Goal: Information Seeking & Learning: Learn about a topic

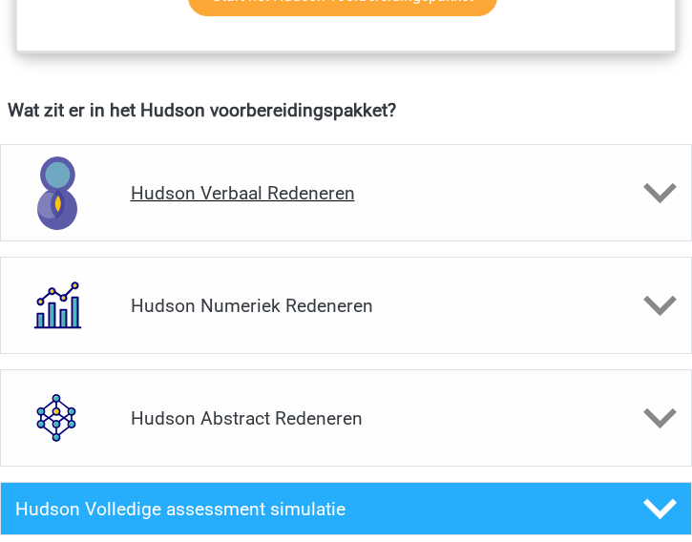
scroll to position [1241, 0]
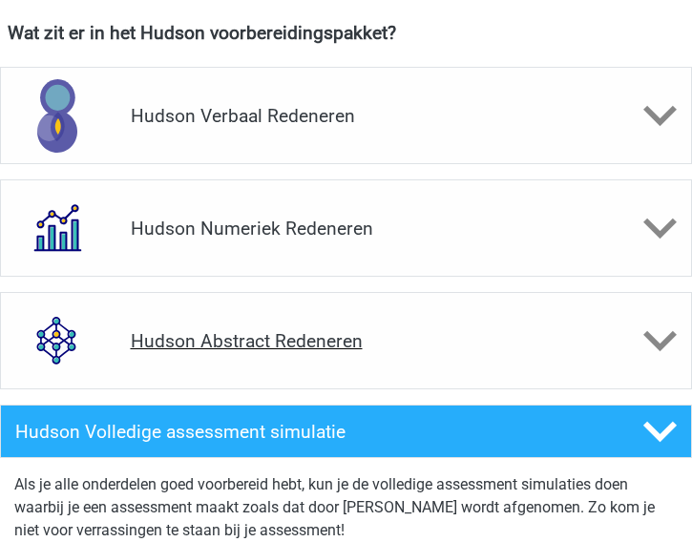
click at [673, 348] on icon at bounding box center [660, 341] width 33 height 33
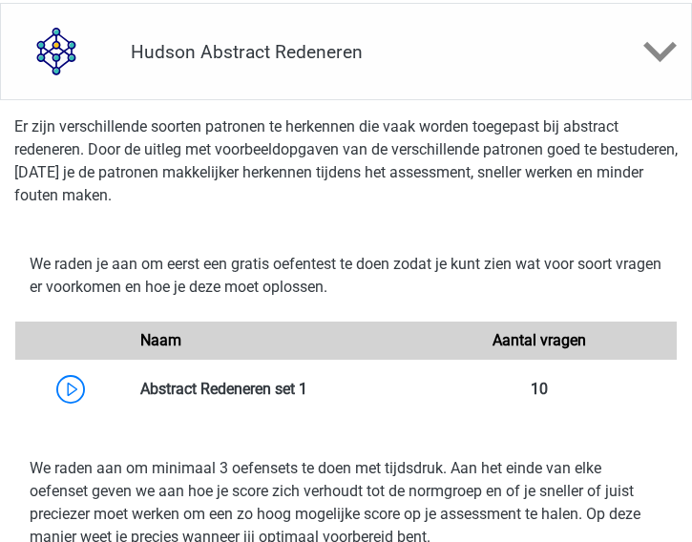
scroll to position [1528, 0]
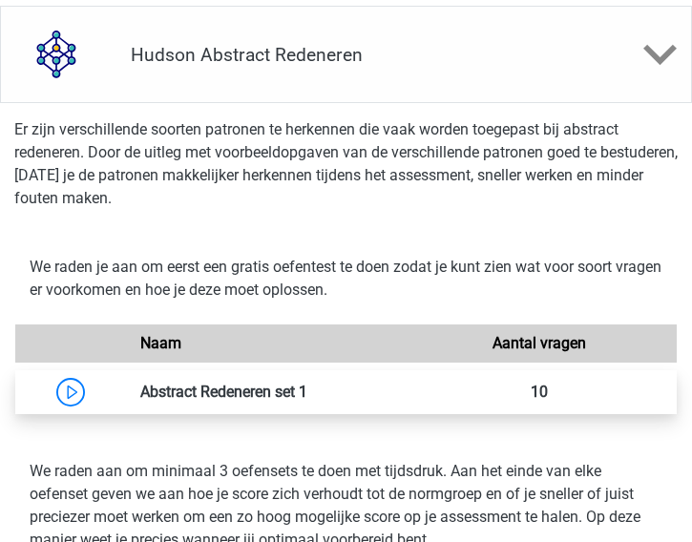
click at [307, 398] on link at bounding box center [307, 392] width 0 height 18
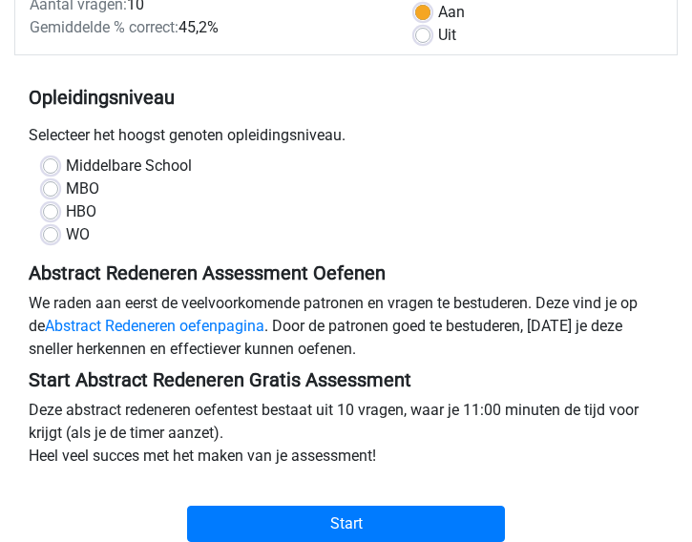
scroll to position [191, 0]
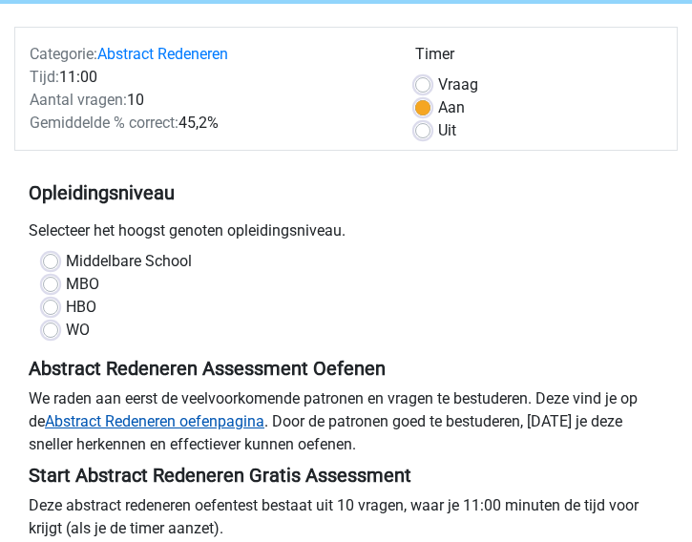
click at [96, 421] on link "Abstract Redeneren oefenpagina" at bounding box center [155, 421] width 220 height 18
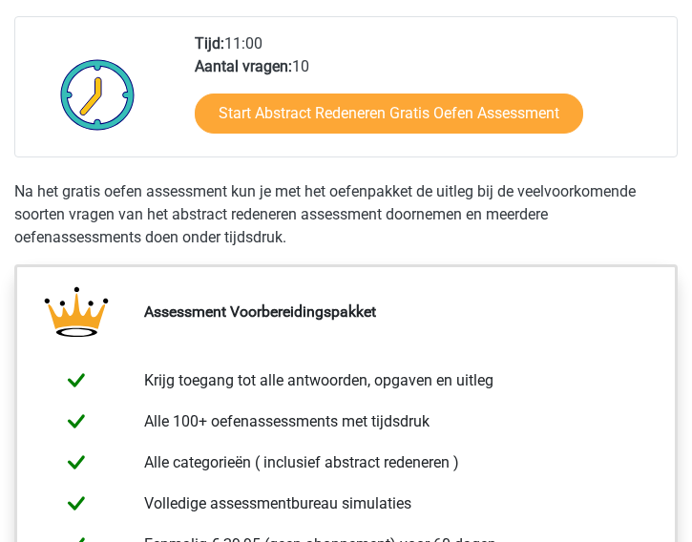
scroll to position [477, 0]
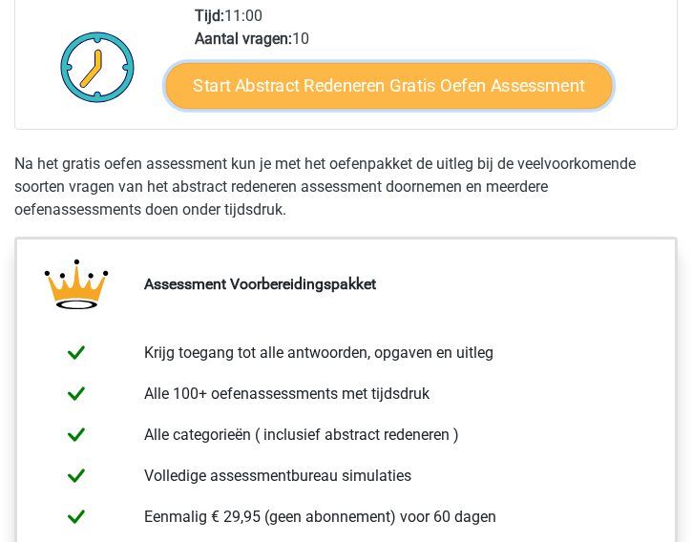
click at [374, 95] on link "Start Abstract Redeneren Gratis Oefen Assessment" at bounding box center [389, 86] width 447 height 46
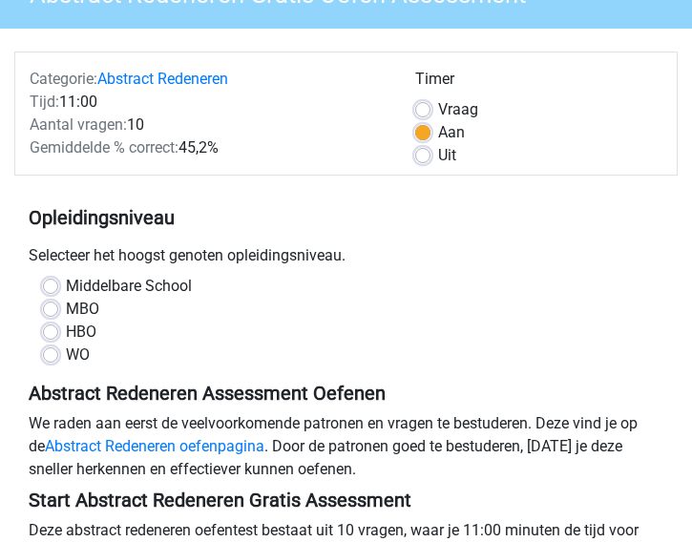
scroll to position [191, 0]
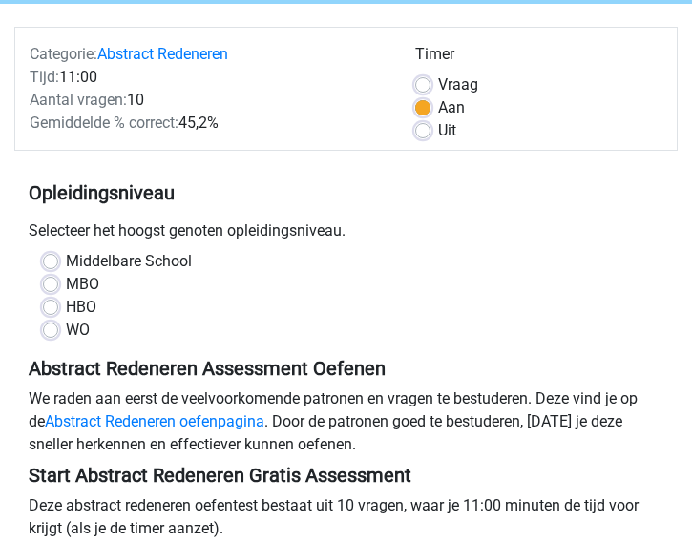
click at [66, 311] on label "HBO" at bounding box center [81, 307] width 31 height 23
click at [50, 311] on input "HBO" at bounding box center [50, 305] width 15 height 19
radio input "true"
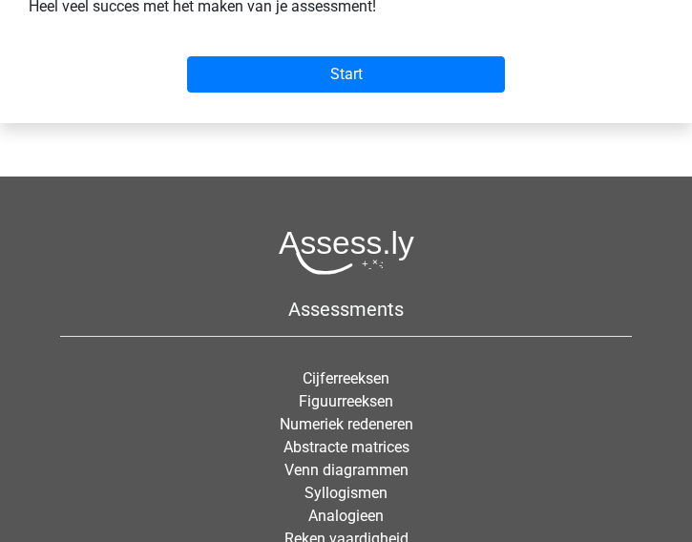
scroll to position [764, 0]
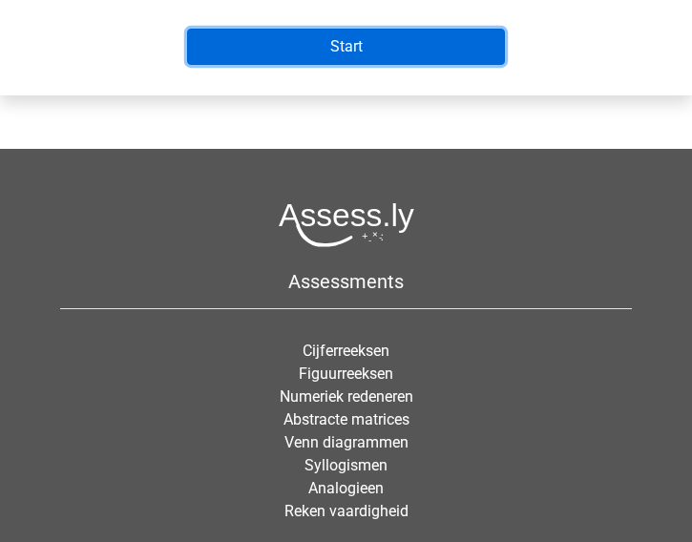
click at [296, 44] on input "Start" at bounding box center [346, 47] width 318 height 36
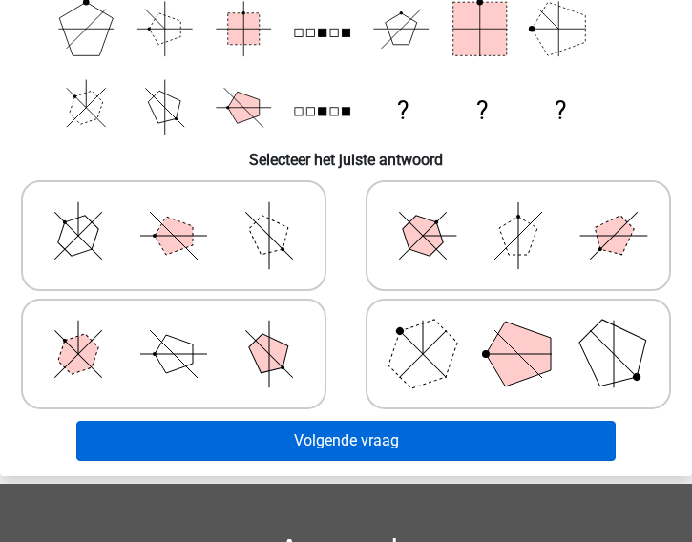
scroll to position [382, 0]
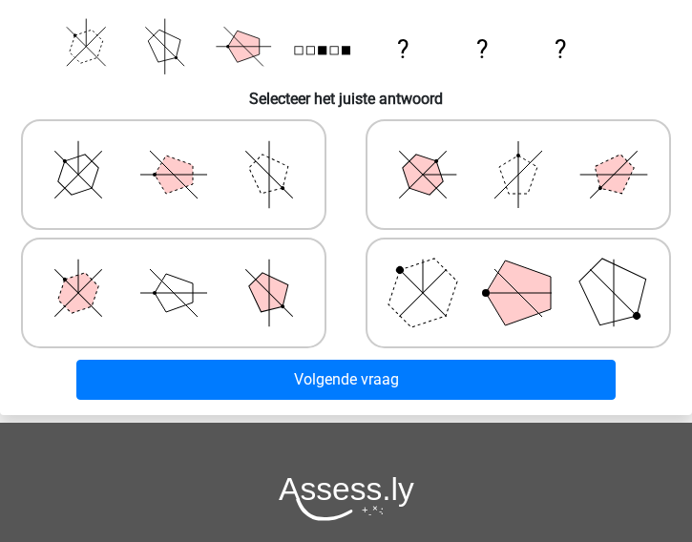
click at [44, 389] on div "Volgende vraag" at bounding box center [346, 384] width 690 height 48
